Goal: Find contact information: Find contact information

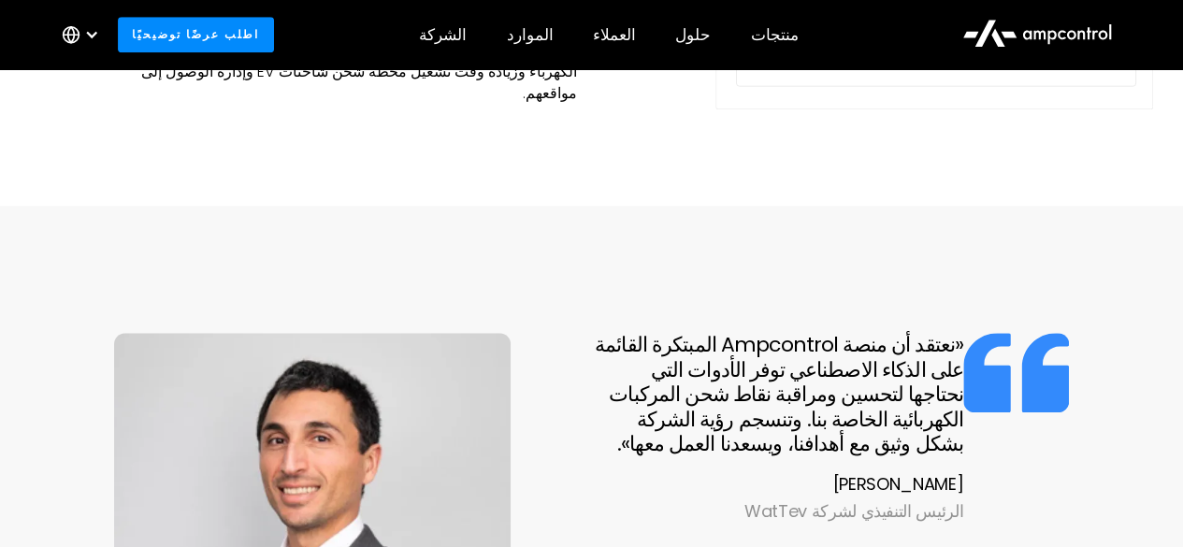
scroll to position [1010, 0]
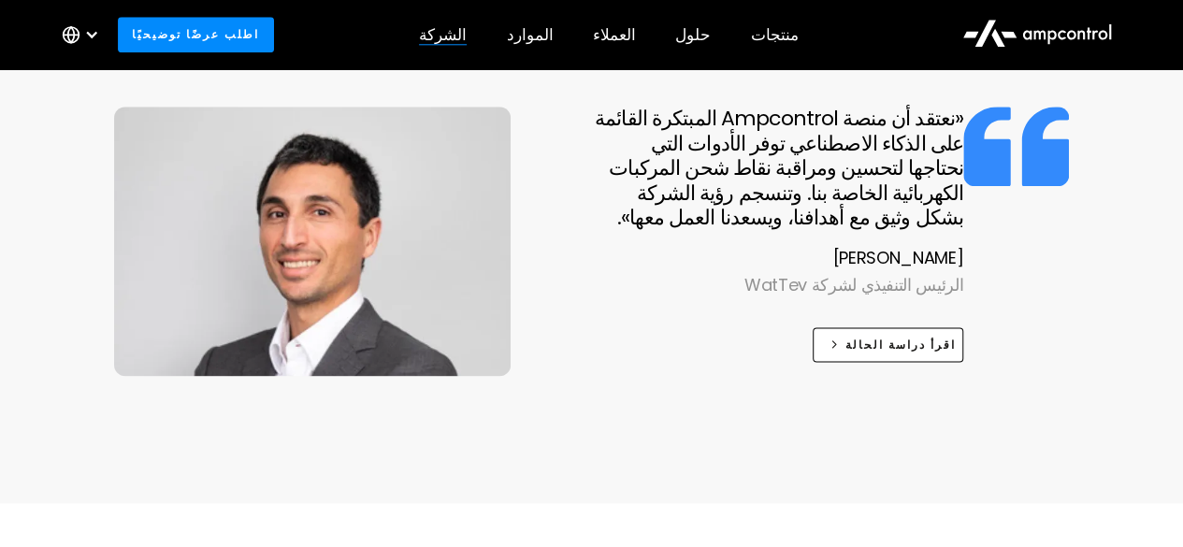
click at [445, 16] on div "الشركة شركة أخبار الشركة الوظائف حول اتصل بنا تسليط الضوء على أخبار الشركة Ampc…" at bounding box center [442, 34] width 87 height 65
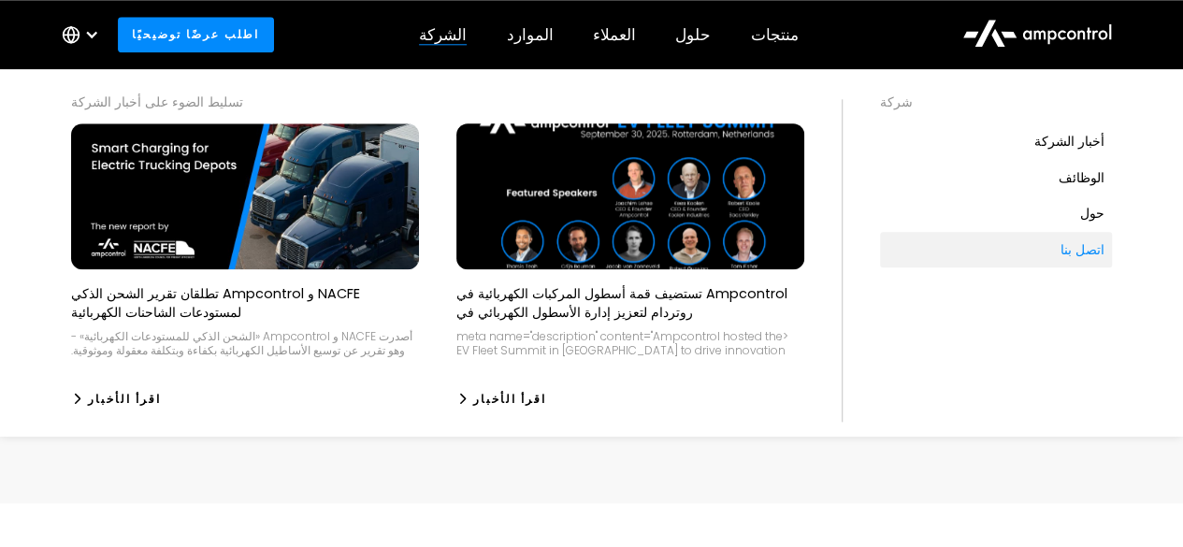
click at [1046, 238] on link "اتصل بنا" at bounding box center [996, 250] width 232 height 36
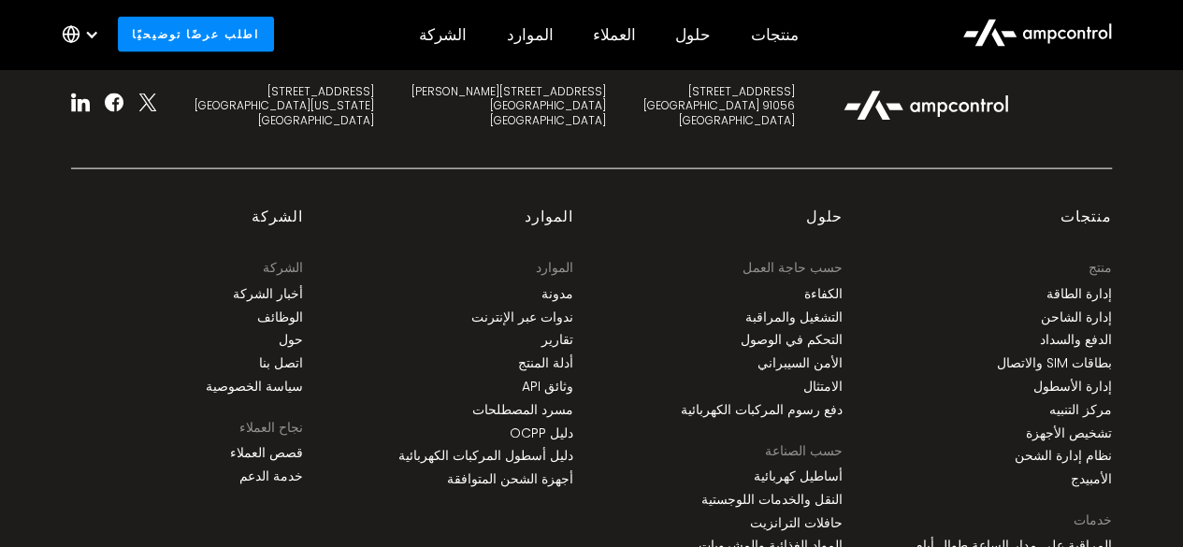
scroll to position [5557, 0]
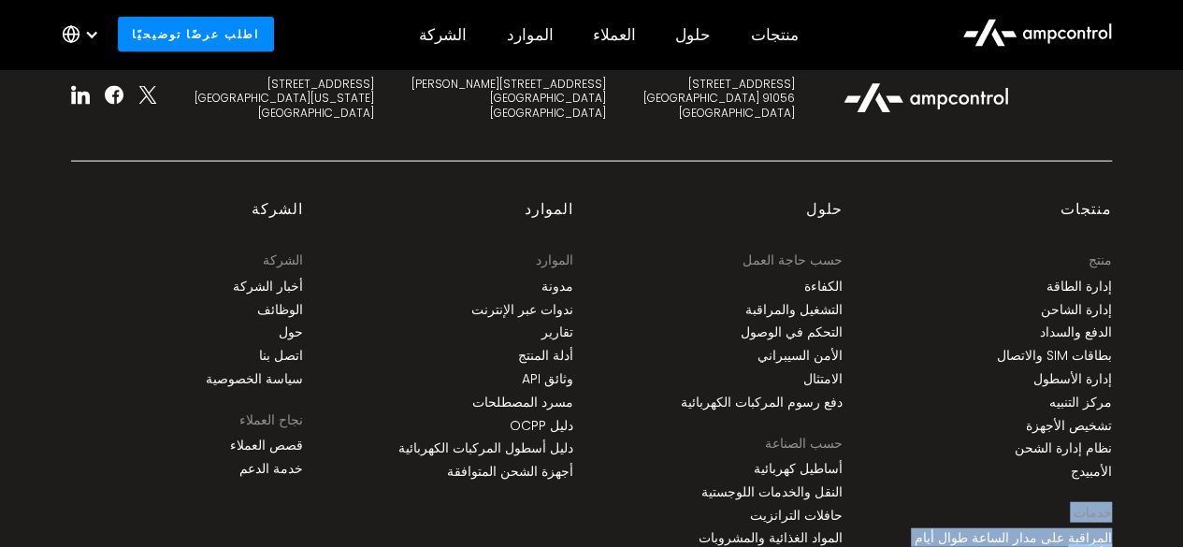
drag, startPoint x: 1157, startPoint y: 484, endPoint x: 1158, endPoint y: 513, distance: 29.0
click at [1158, 513] on div "ابدأ مع Ampcontrol اطلب عرضًا توضيحيًا 345 شارع 7 91056 Erlangen Germany C. de …" at bounding box center [591, 345] width 1183 height 916
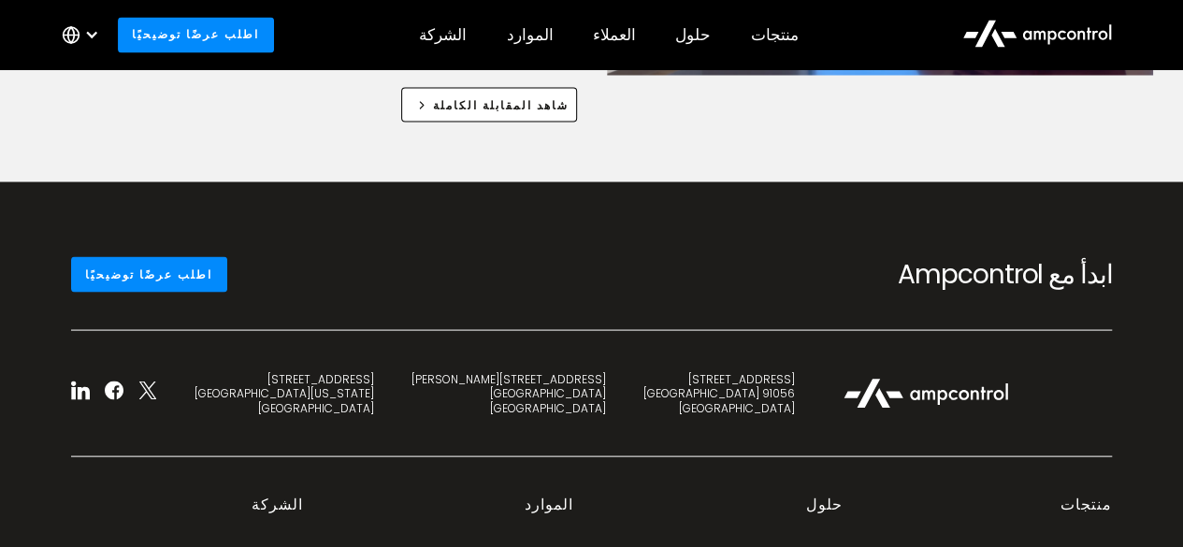
scroll to position [5193, 0]
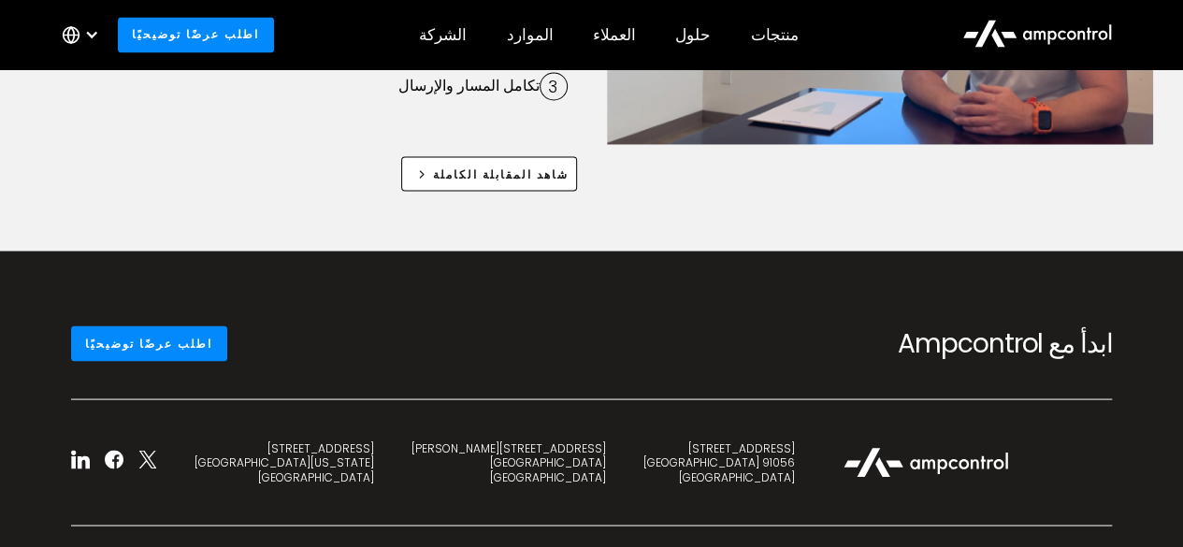
click at [643, 441] on div "345 شارع 7 91056 Erlangen Germany" at bounding box center [719, 463] width 152 height 44
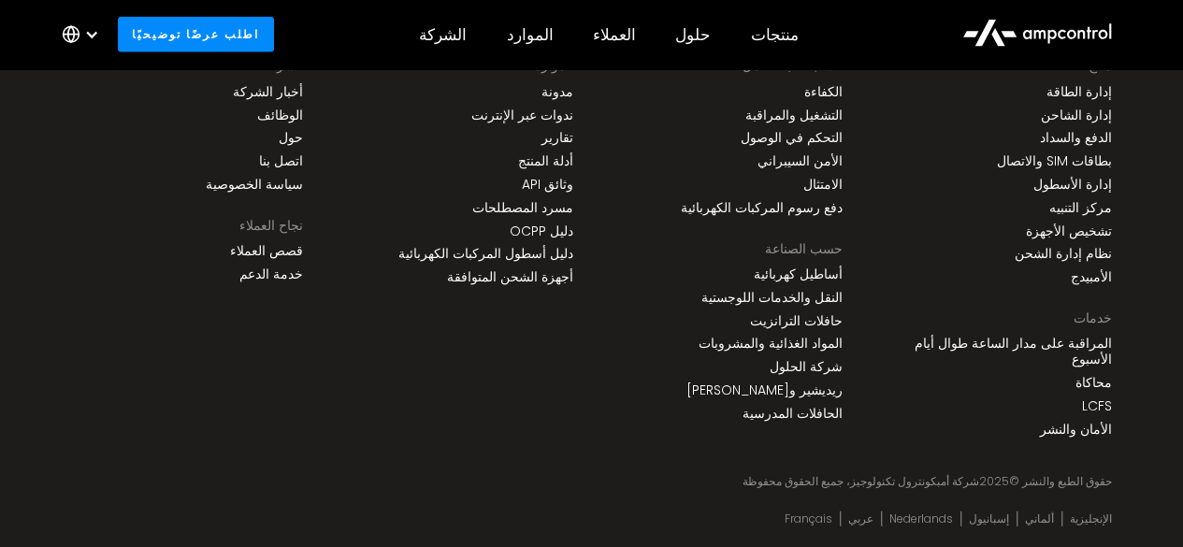
click at [1180, 346] on div "ابدأ مع Ampcontrol اطلب عرضًا توضيحيًا 345 شارع 7 91056 Erlangen Germany C. de …" at bounding box center [591, 150] width 1183 height 916
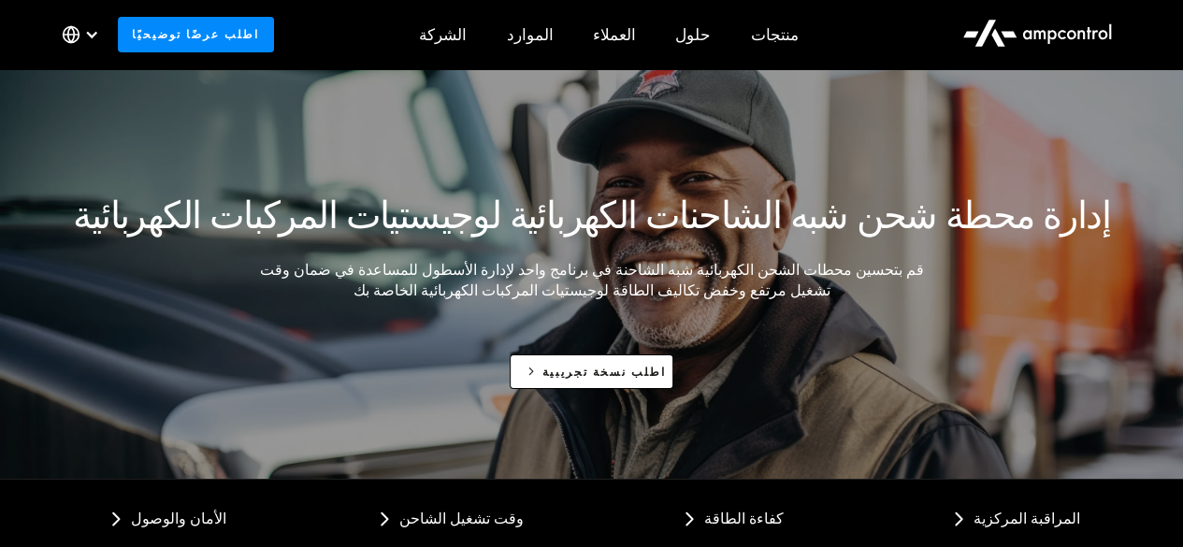
scroll to position [0, 0]
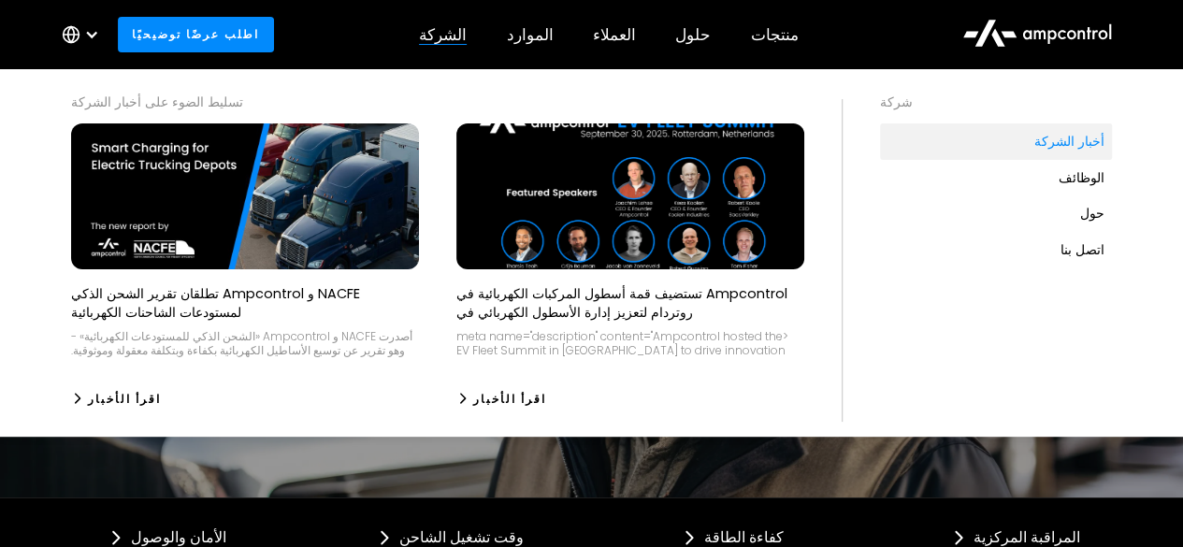
click at [1057, 136] on div "أخبار الشركة" at bounding box center [1069, 141] width 70 height 21
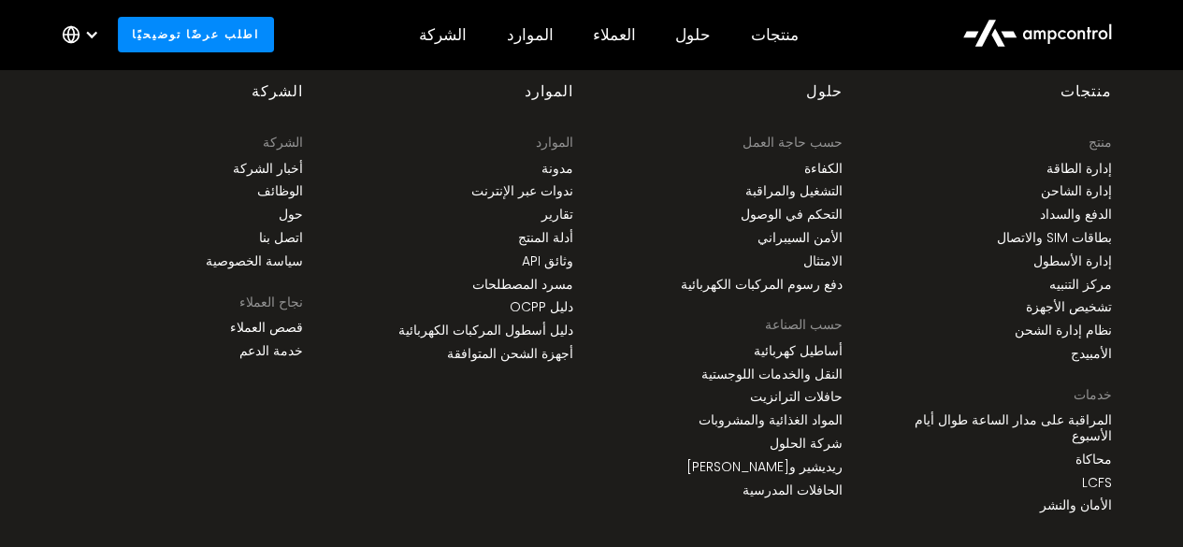
scroll to position [7090, 0]
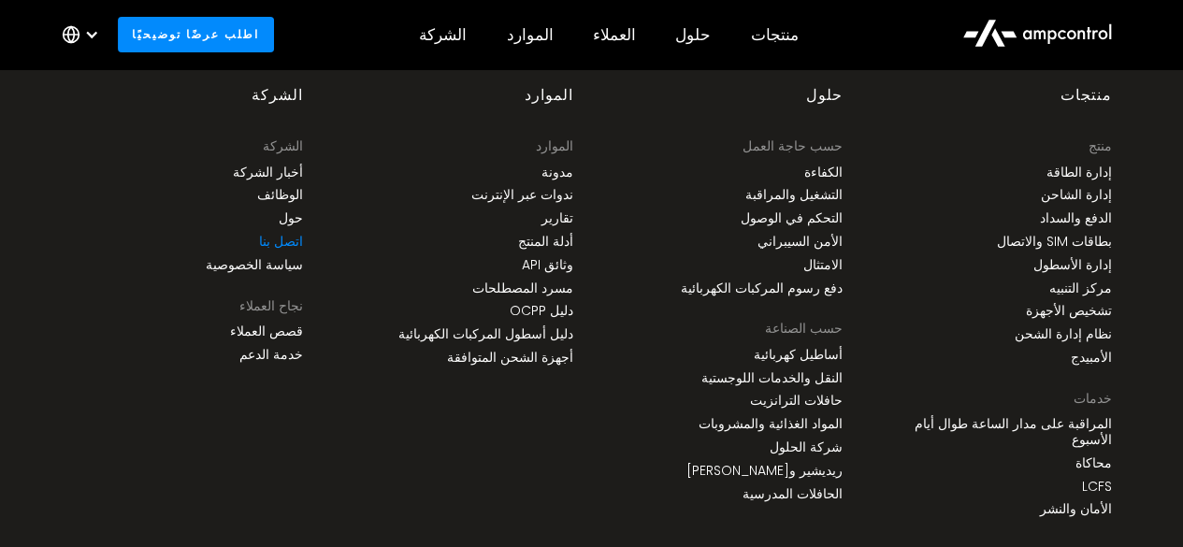
click at [277, 235] on link "اتصل بنا" at bounding box center [281, 242] width 44 height 16
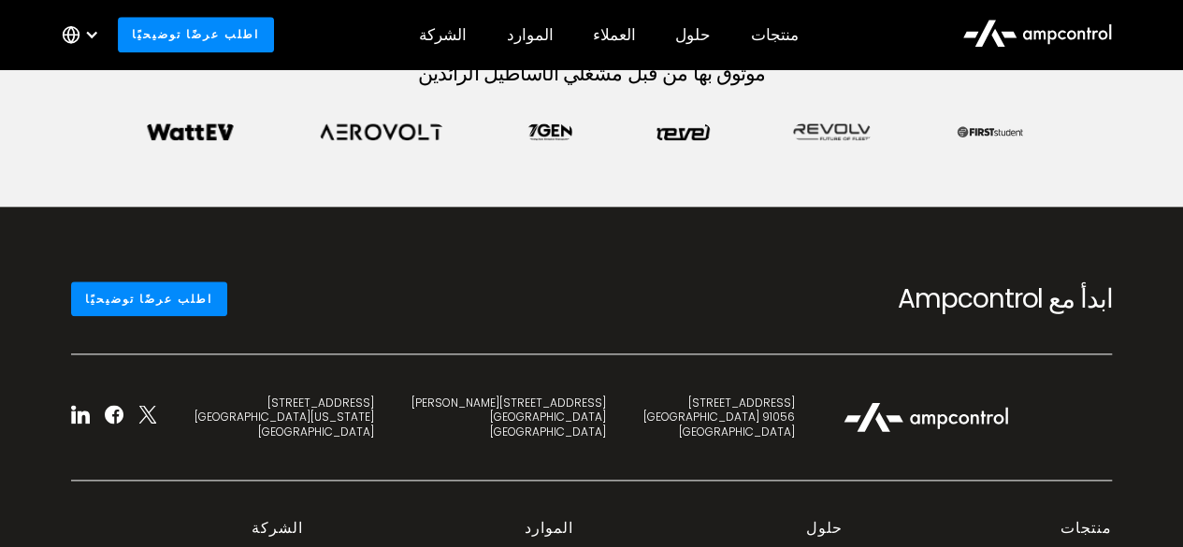
scroll to position [976, 0]
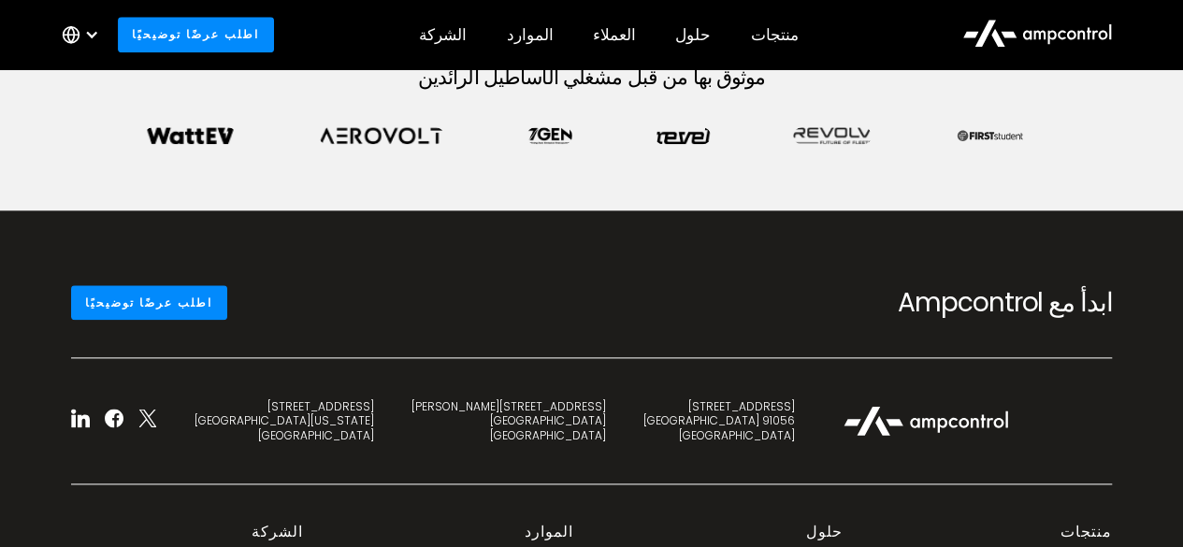
click at [412, 417] on div "C. de Eloy Gonzalo 27 28010 Madrid Spain" at bounding box center [509, 421] width 195 height 44
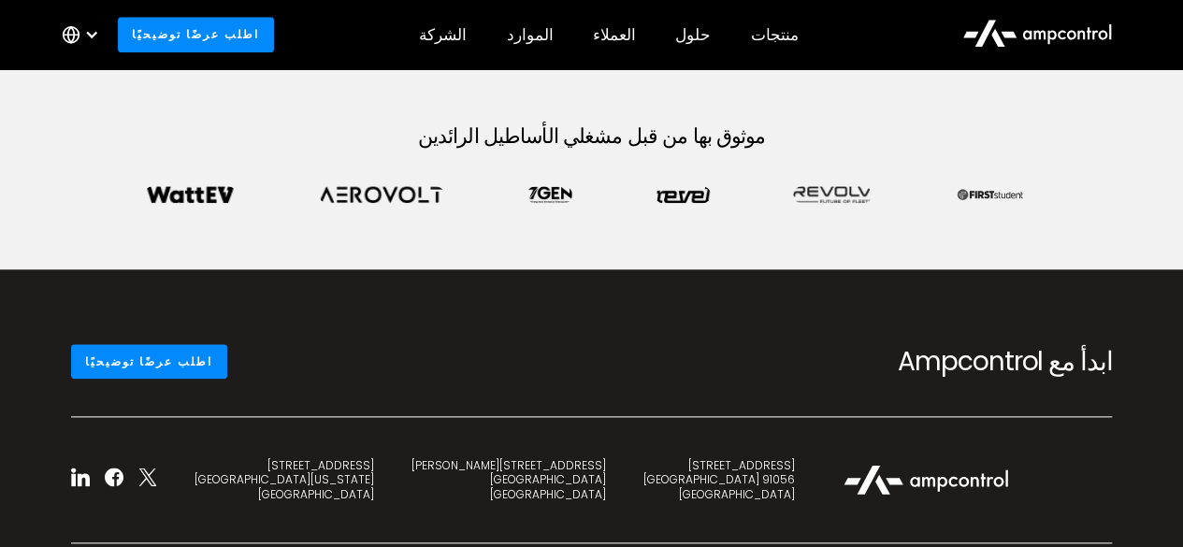
scroll to position [902, 0]
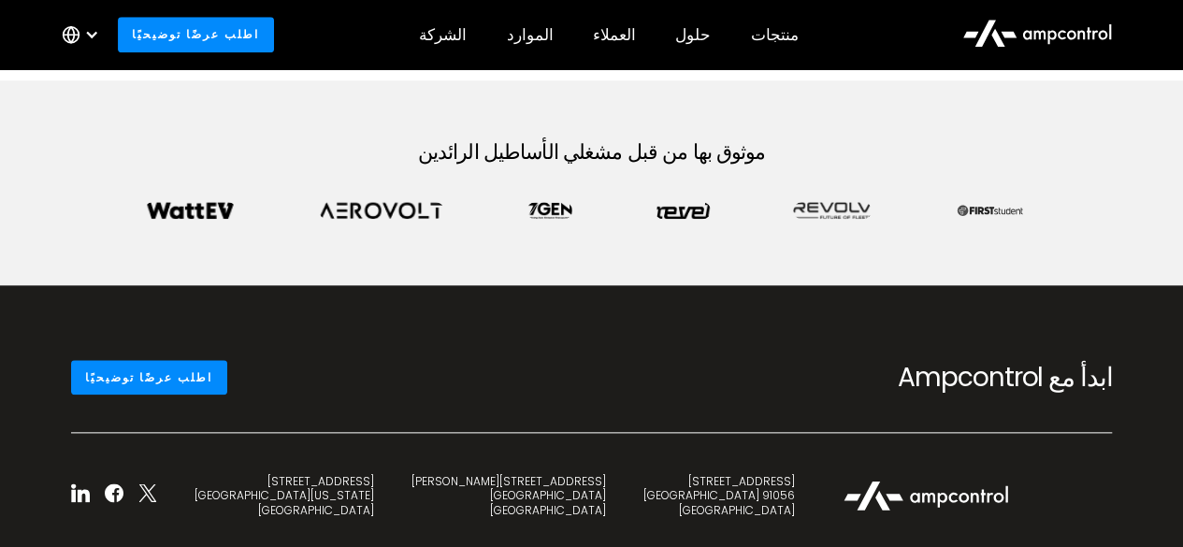
click at [643, 482] on div "345 شارع 7 91056 Erlangen Germany" at bounding box center [719, 496] width 152 height 44
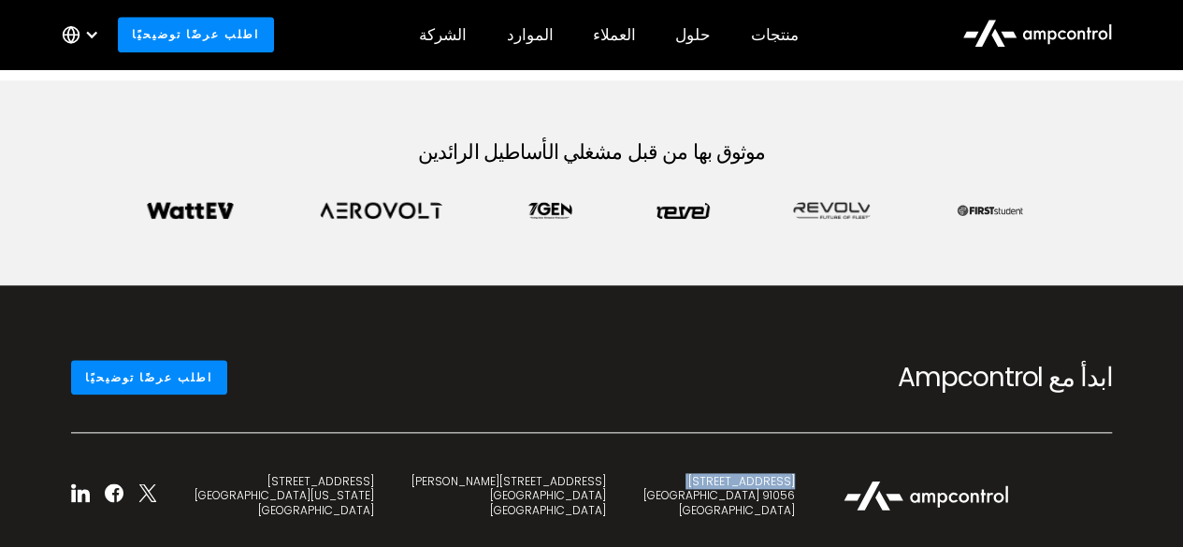
click at [643, 484] on div "345 شارع 7 91056 Erlangen Germany" at bounding box center [719, 496] width 152 height 44
click at [643, 505] on div "345 شارع 7 91056 Erlangen Germany" at bounding box center [719, 496] width 152 height 44
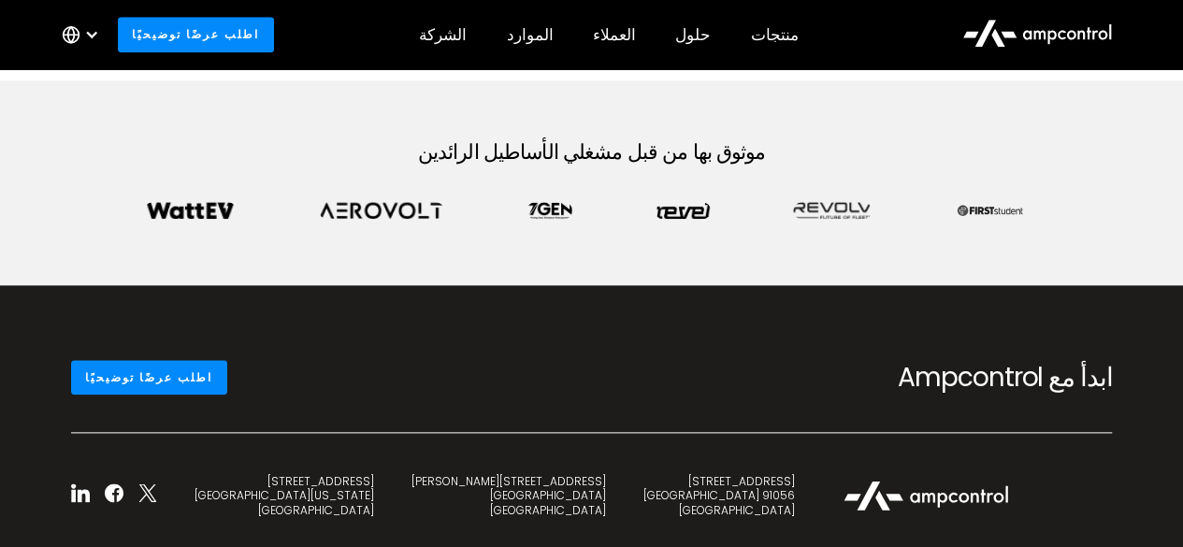
click at [412, 500] on div "C. de Eloy Gonzalo 27 28010 Madrid Spain" at bounding box center [509, 496] width 195 height 44
click at [657, 395] on div "ابدأ مع Ampcontrol اطلب عرضًا توضيحيًا" at bounding box center [591, 396] width 1078 height 72
click at [110, 390] on link "اطلب عرضًا توضيحيًا" at bounding box center [149, 377] width 156 height 35
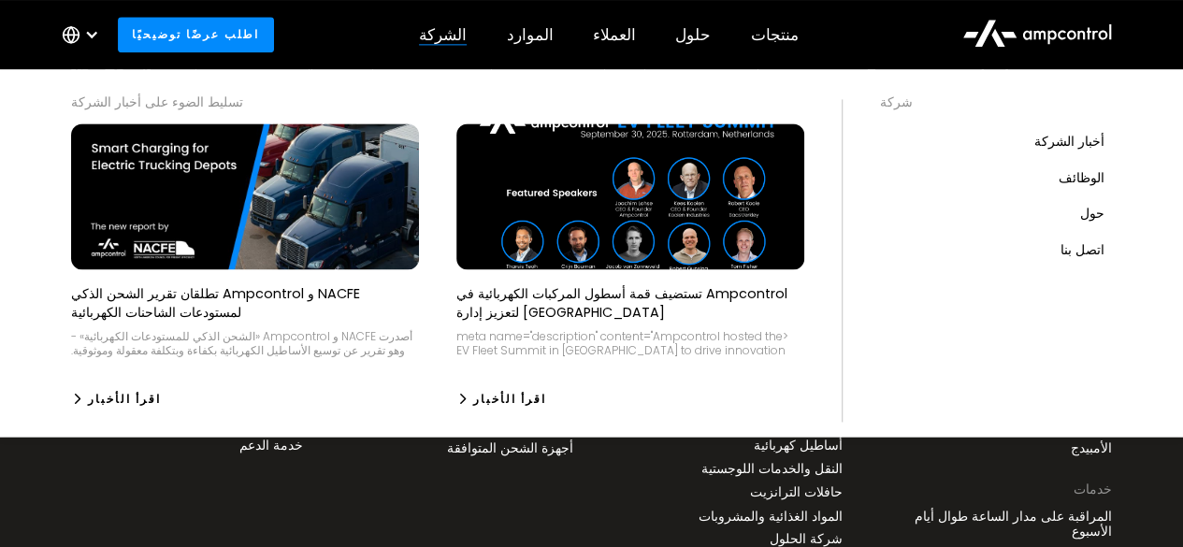
scroll to position [1272, 0]
